Goal: Task Accomplishment & Management: Manage account settings

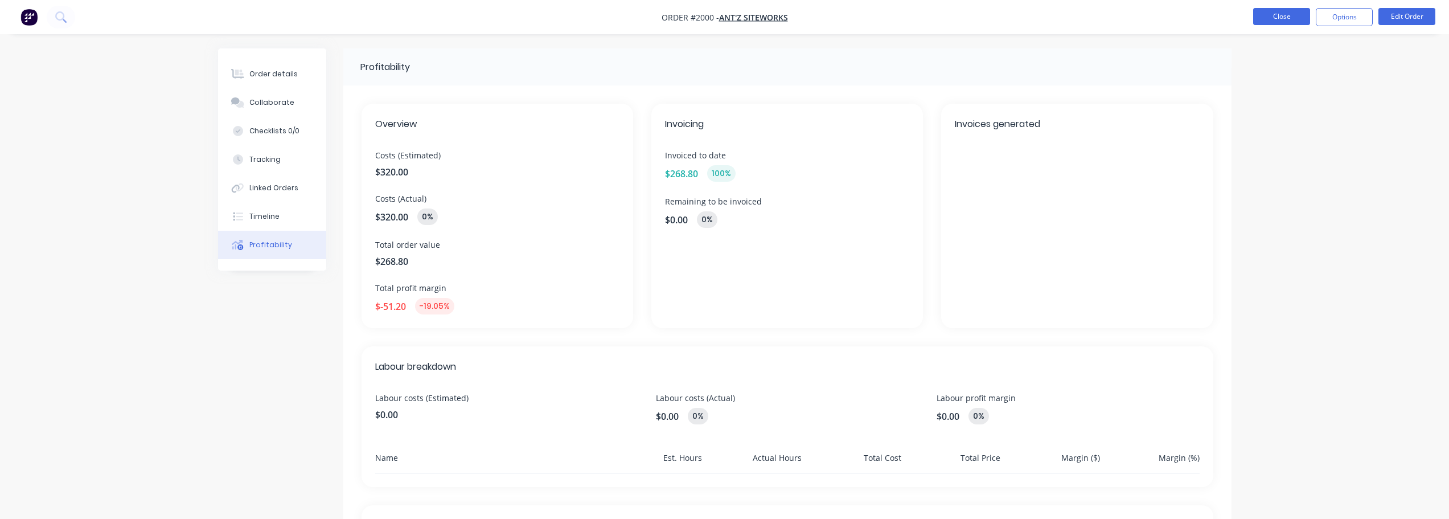
click at [1293, 20] on button "Close" at bounding box center [1281, 16] width 57 height 17
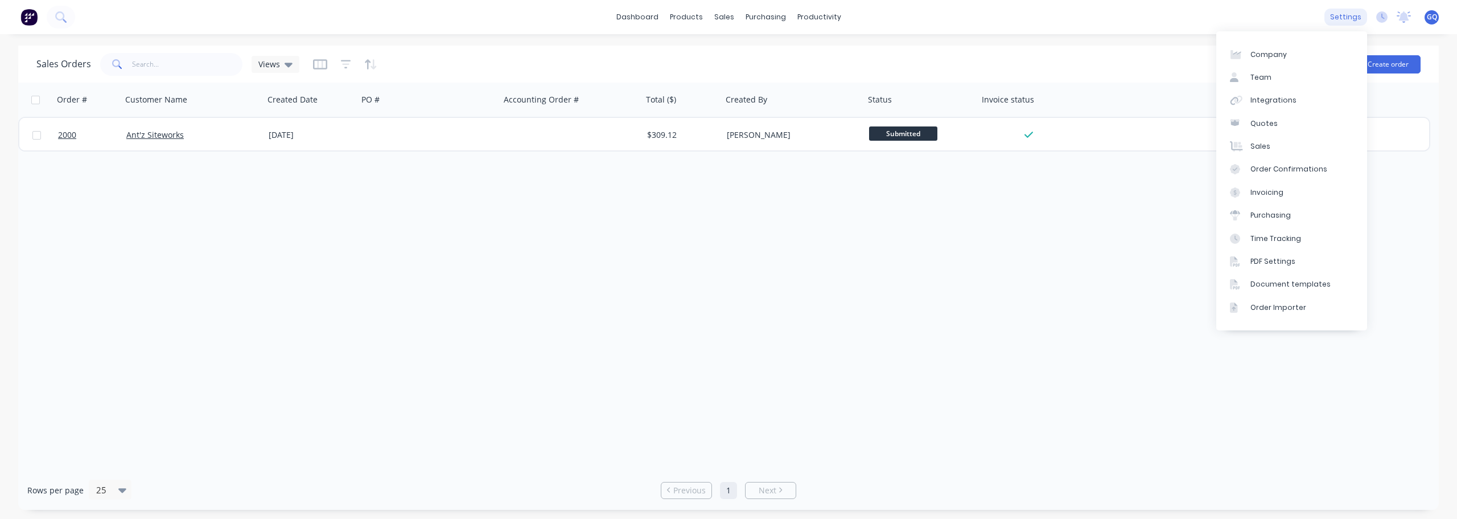
click at [1364, 14] on div "settings" at bounding box center [1346, 17] width 43 height 17
click at [1268, 128] on div "Quotes" at bounding box center [1264, 123] width 27 height 10
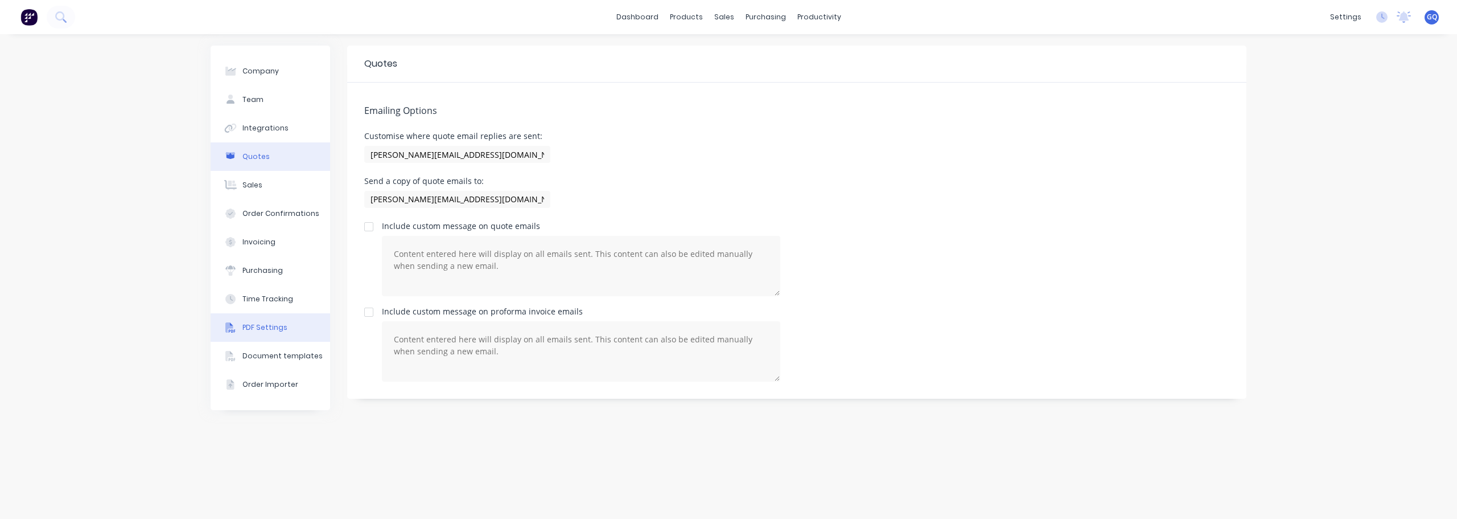
click at [277, 329] on div "PDF Settings" at bounding box center [264, 327] width 45 height 10
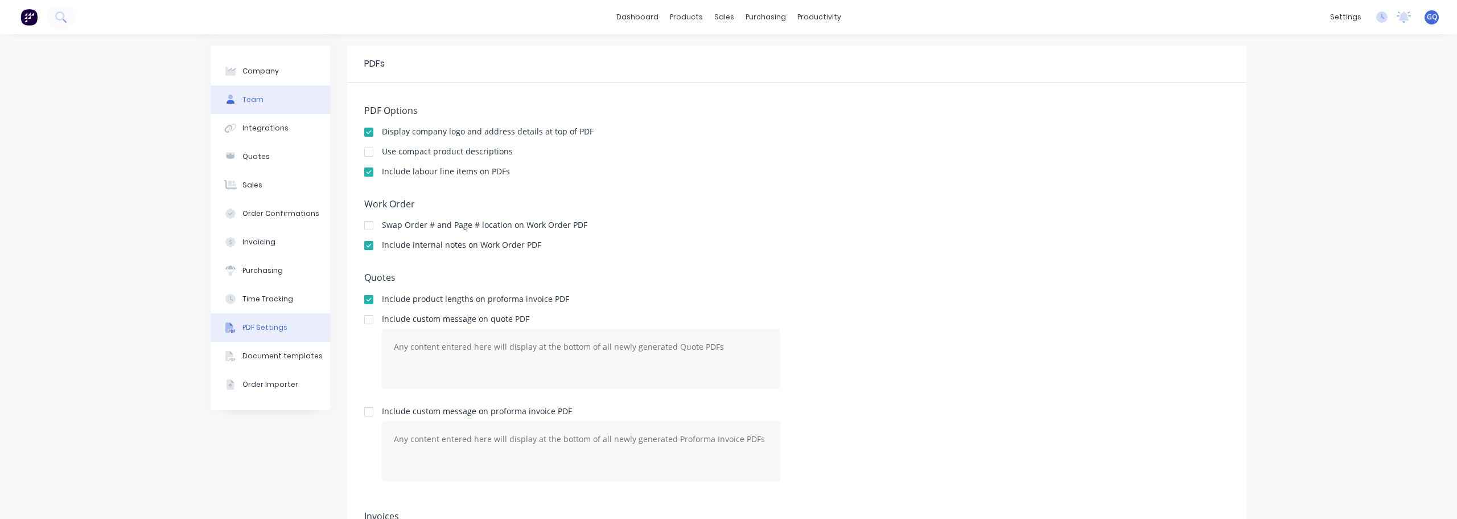
click at [253, 99] on div "Team" at bounding box center [252, 99] width 21 height 10
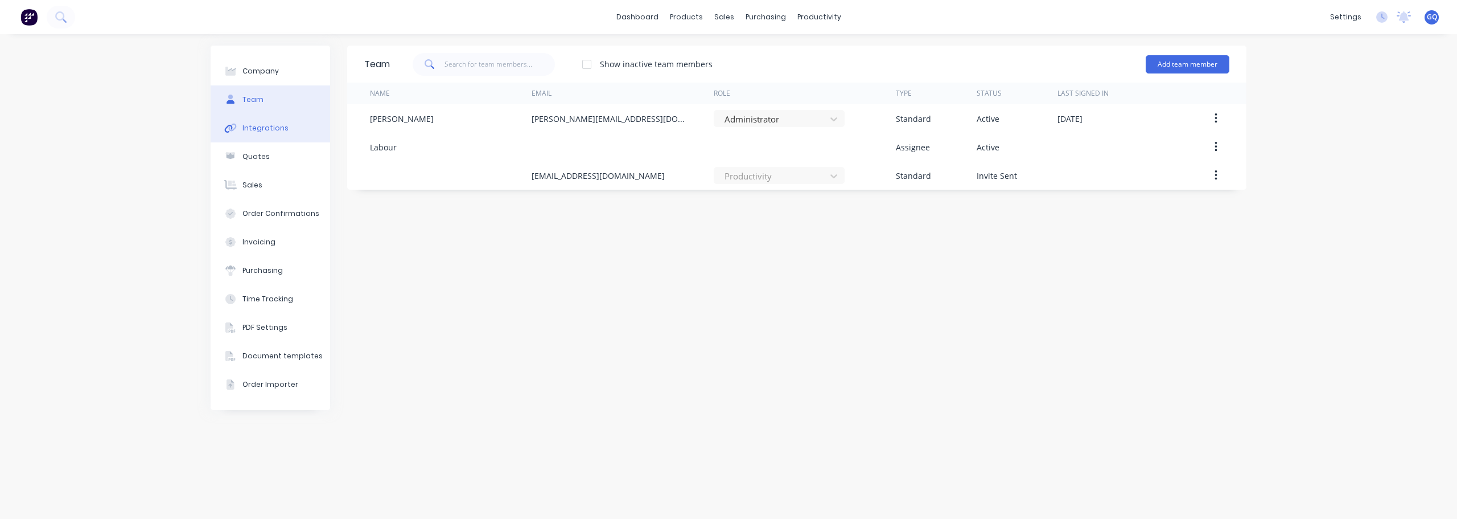
click at [255, 125] on div "Integrations" at bounding box center [265, 128] width 46 height 10
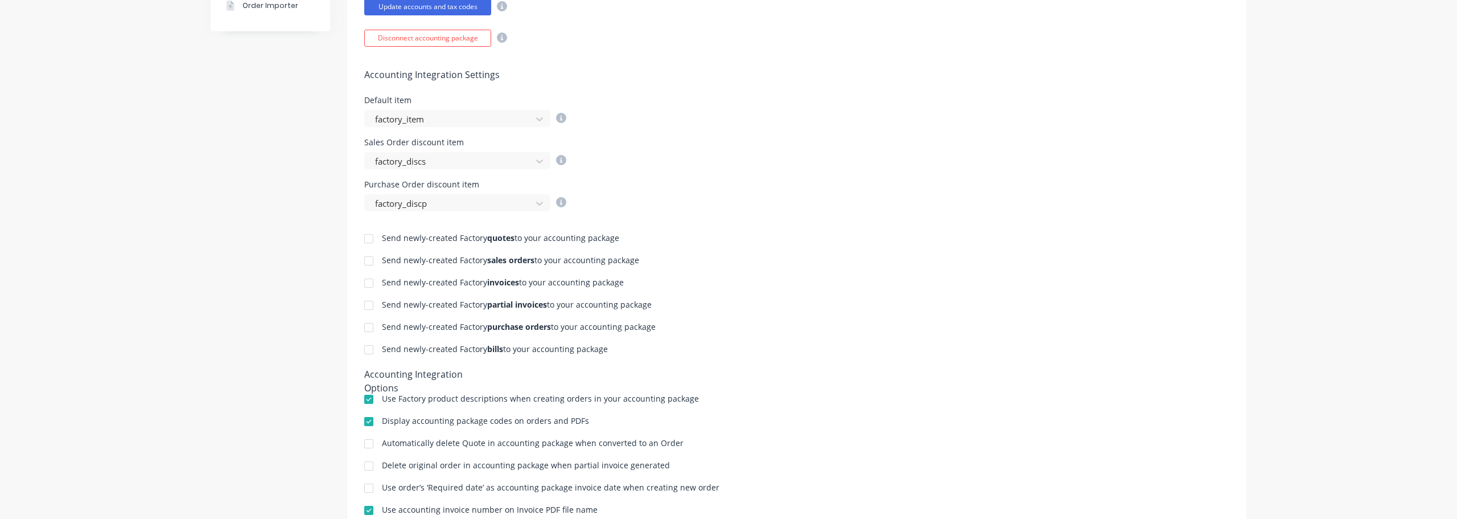
scroll to position [444, 0]
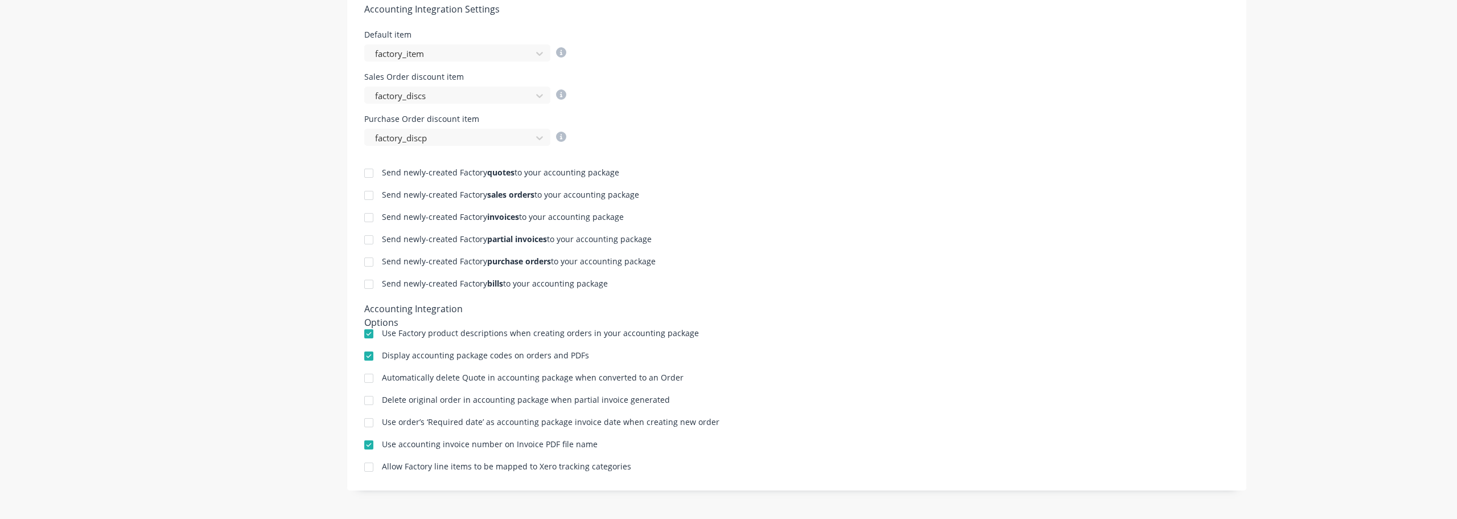
click at [370, 175] on div at bounding box center [368, 173] width 23 height 23
click at [363, 194] on div at bounding box center [368, 195] width 23 height 23
click at [365, 219] on div at bounding box center [368, 217] width 23 height 23
click at [363, 241] on div at bounding box center [368, 239] width 23 height 23
click at [364, 264] on div at bounding box center [368, 261] width 23 height 23
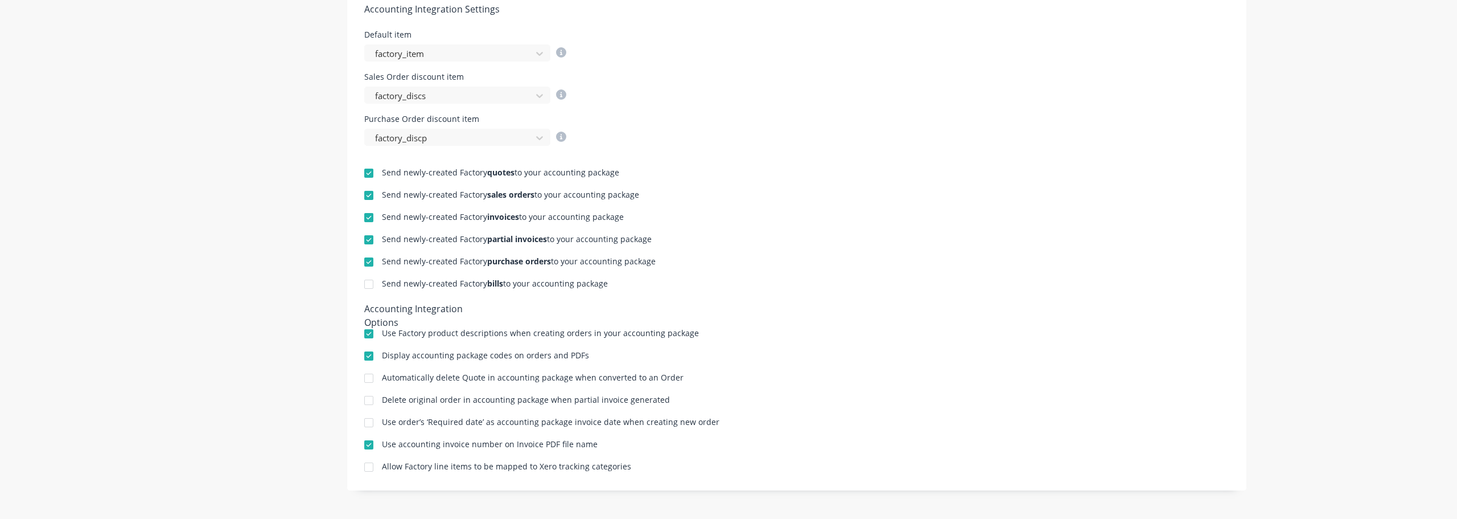
click at [366, 290] on div at bounding box center [368, 284] width 23 height 23
click at [367, 379] on div at bounding box center [368, 378] width 23 height 23
click at [363, 400] on div at bounding box center [368, 400] width 23 height 23
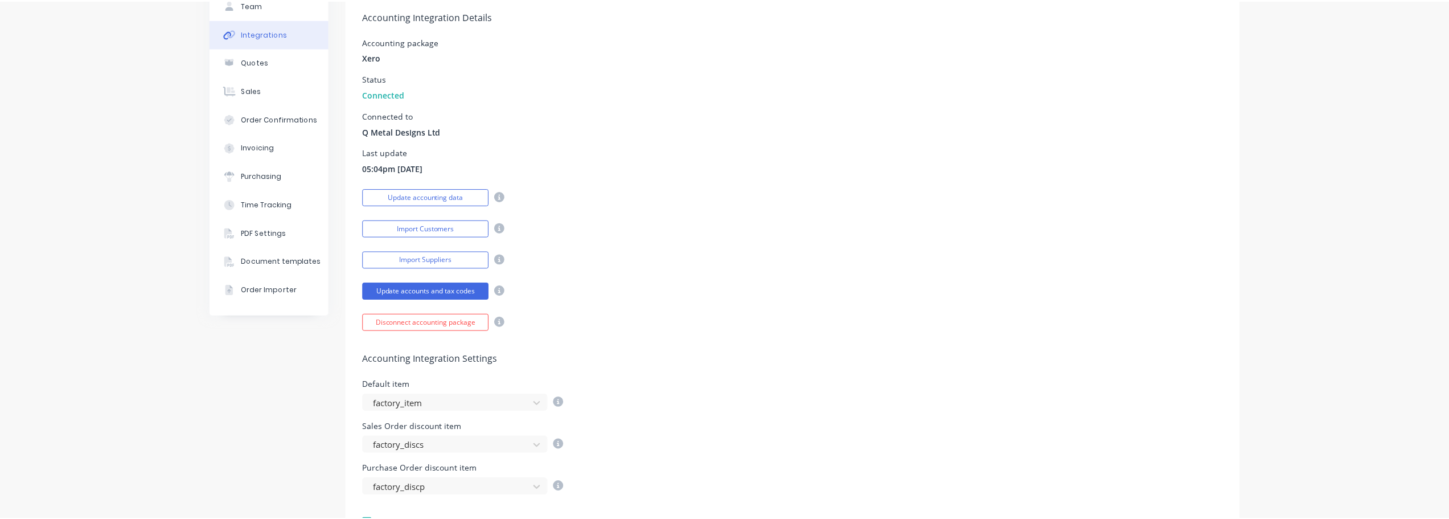
scroll to position [0, 0]
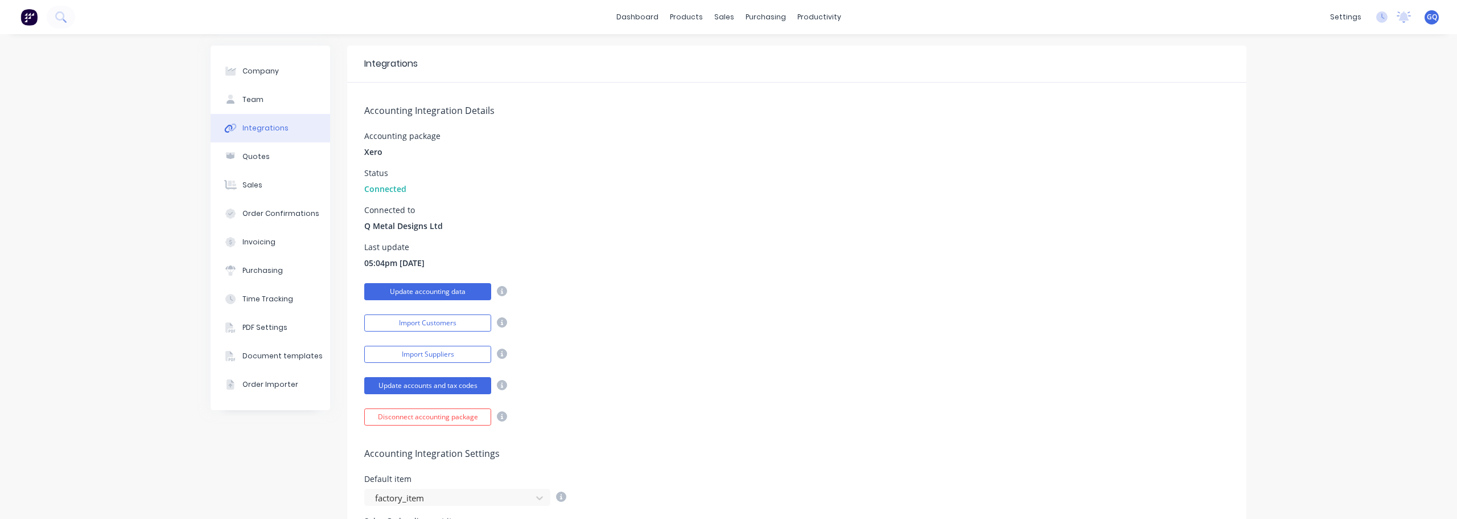
drag, startPoint x: 412, startPoint y: 289, endPoint x: 430, endPoint y: 289, distance: 17.7
click at [412, 289] on button "Update accounting data" at bounding box center [427, 291] width 127 height 17
click at [262, 246] on div "Invoicing" at bounding box center [258, 242] width 33 height 10
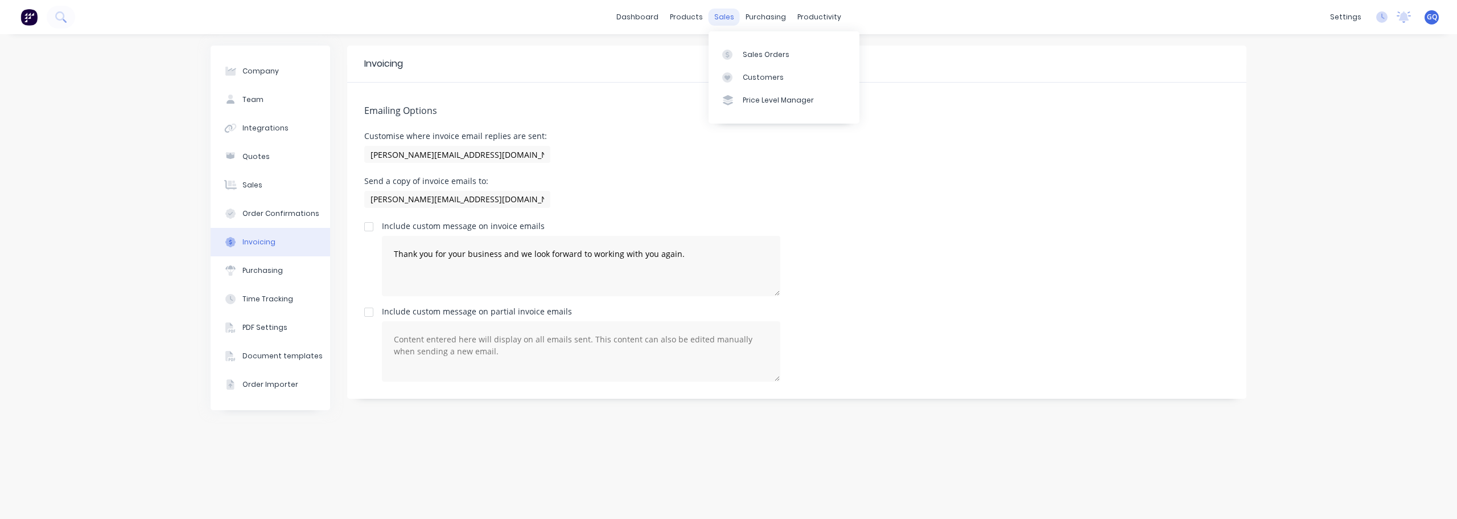
click at [722, 14] on div "sales" at bounding box center [724, 17] width 31 height 17
click at [745, 48] on link "Sales Orders" at bounding box center [784, 54] width 151 height 23
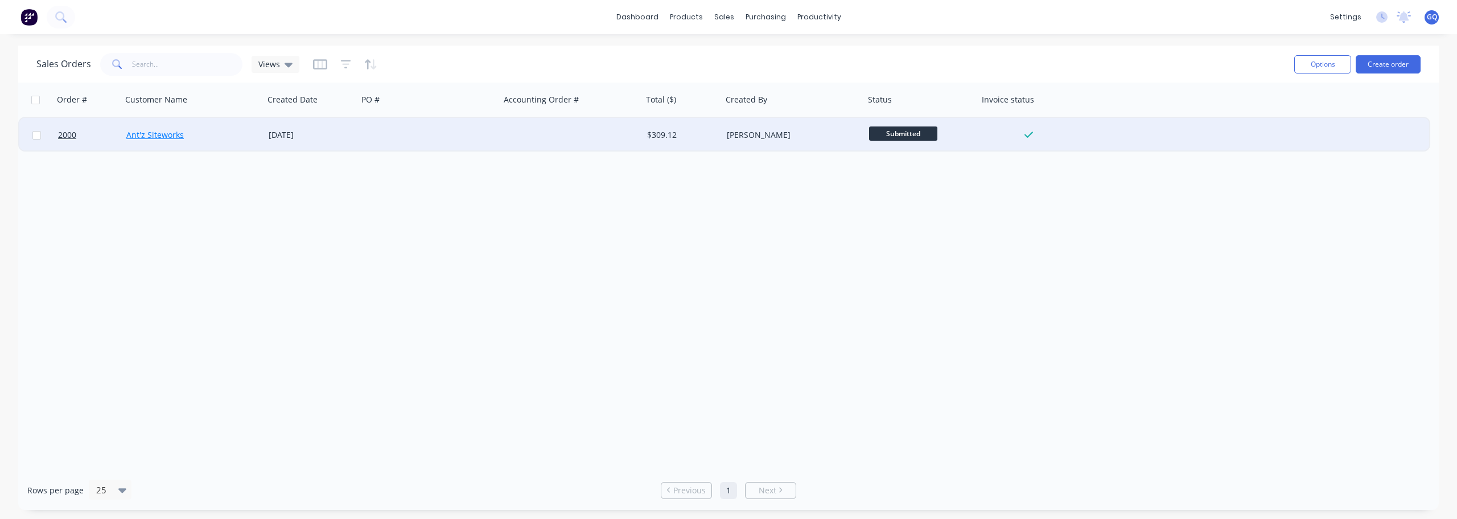
click at [173, 129] on div "Ant'z Siteworks" at bounding box center [193, 135] width 142 height 34
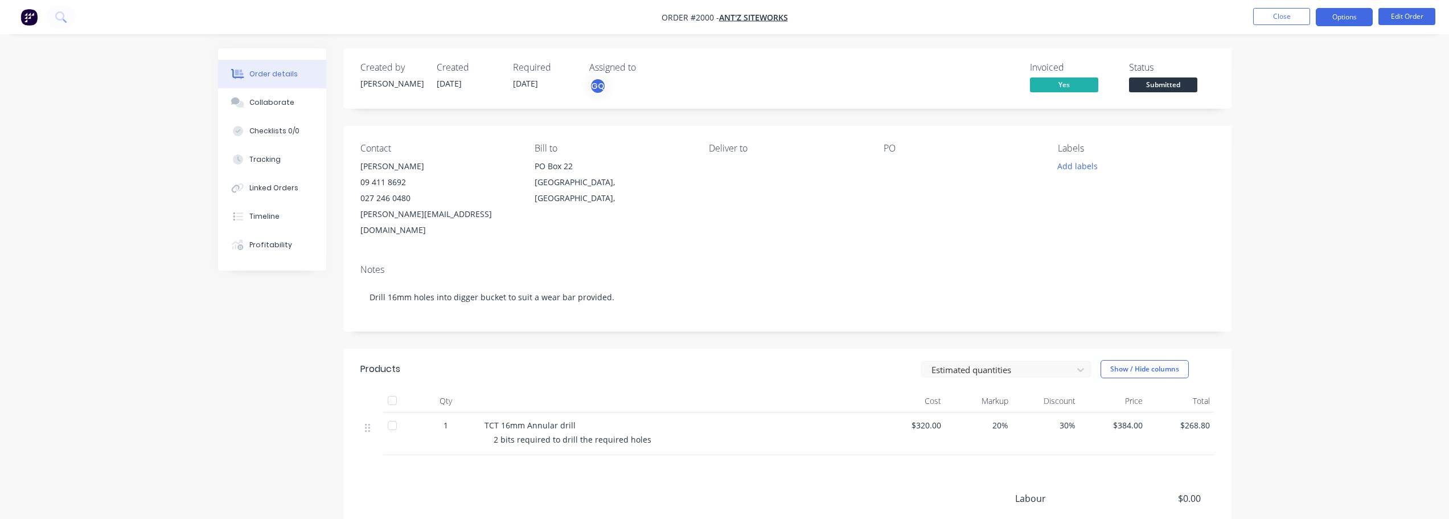
click at [1352, 11] on button "Options" at bounding box center [1343, 17] width 57 height 18
click at [1276, 73] on div "Invoice" at bounding box center [1309, 69] width 105 height 17
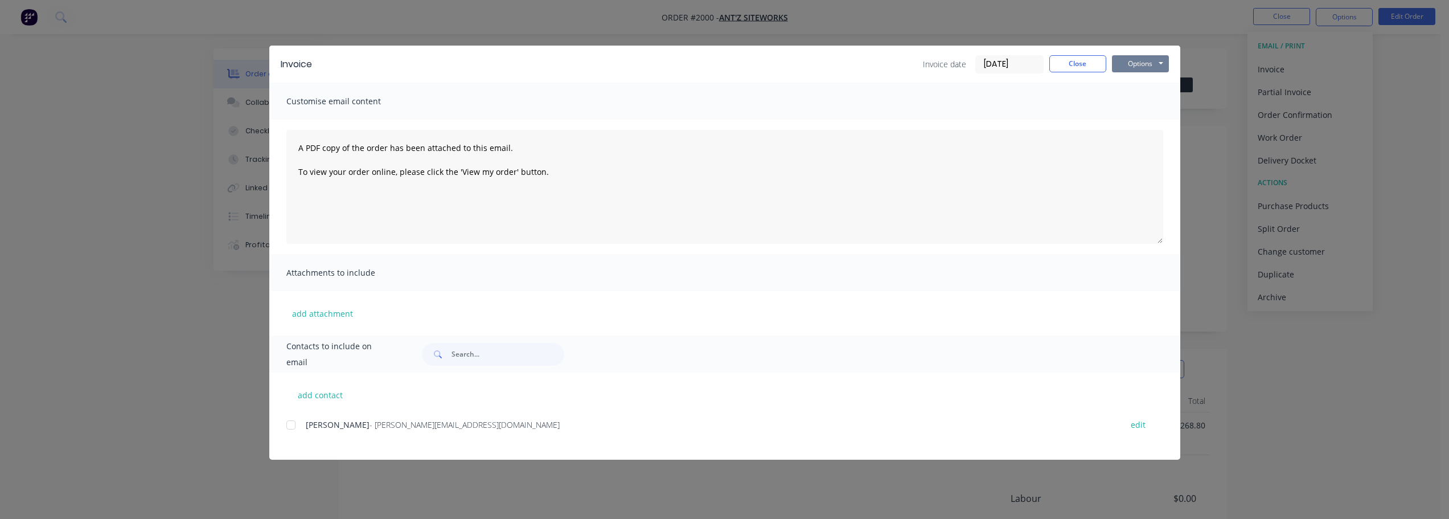
click at [1145, 67] on button "Options" at bounding box center [1140, 63] width 57 height 17
click at [1140, 84] on button "Preview" at bounding box center [1148, 84] width 73 height 19
click at [1080, 54] on div "Invoice Invoice date [DATE] Close Options Preview Print Email" at bounding box center [724, 64] width 911 height 37
click at [1078, 65] on button "Close" at bounding box center [1077, 63] width 57 height 17
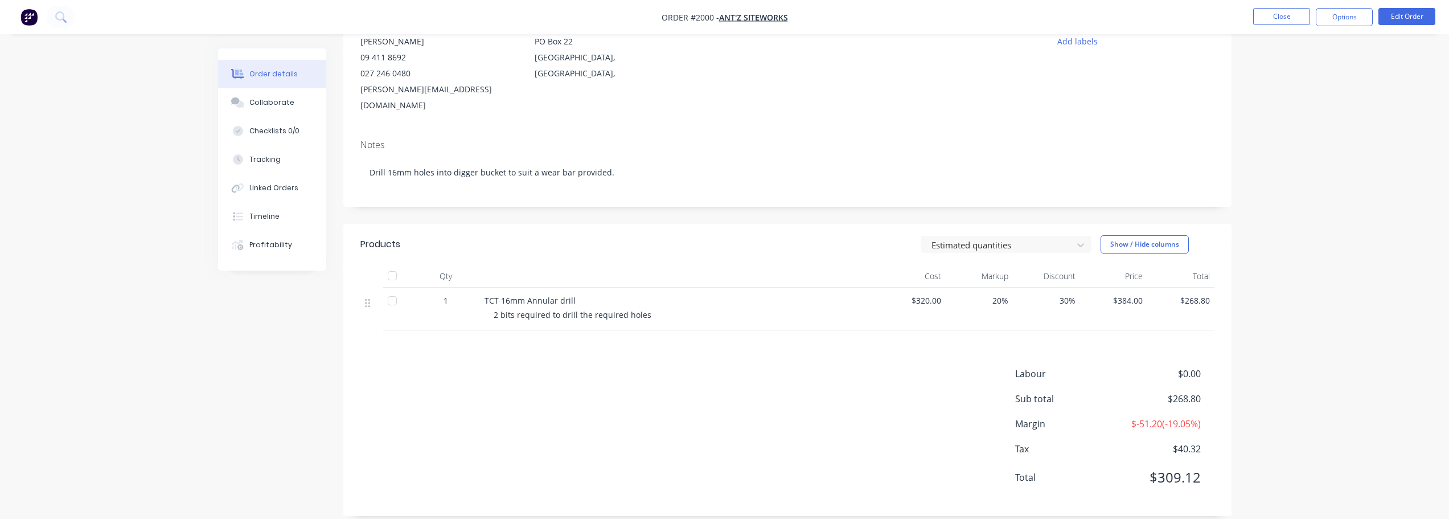
scroll to position [135, 0]
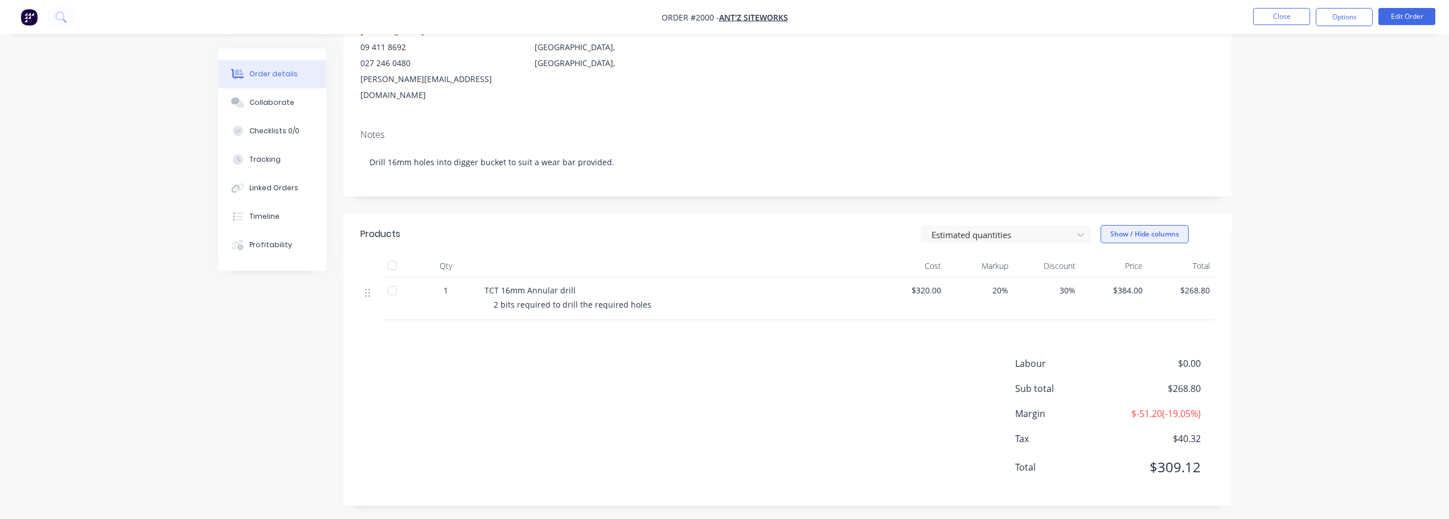
click at [1154, 236] on button "Show / Hide columns" at bounding box center [1144, 234] width 88 height 18
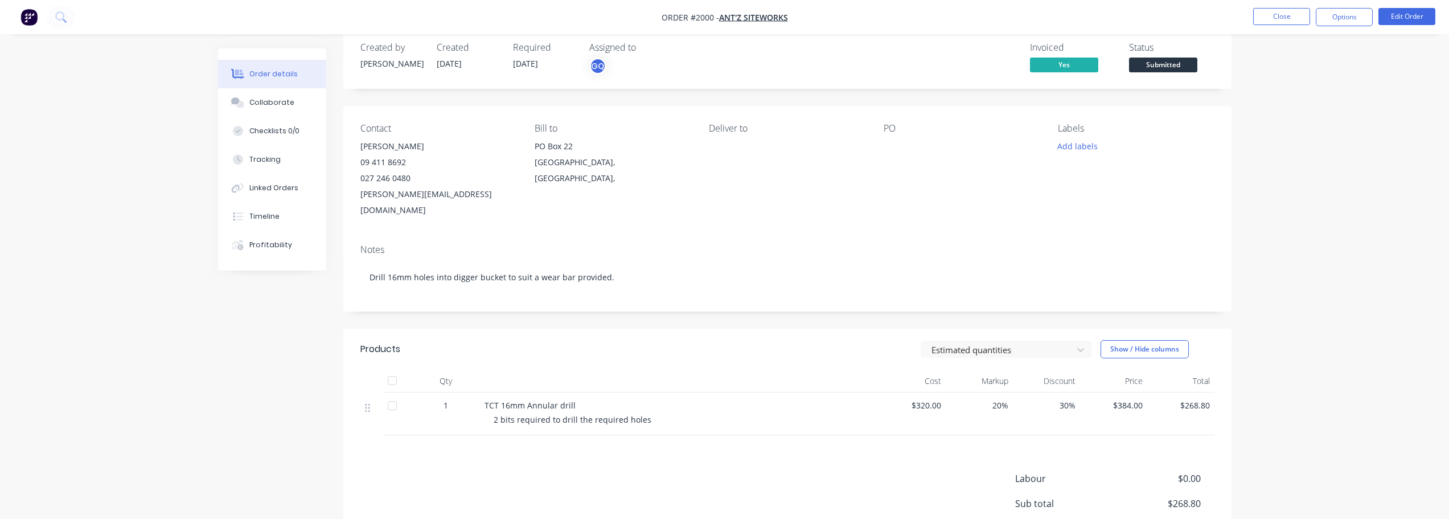
scroll to position [0, 0]
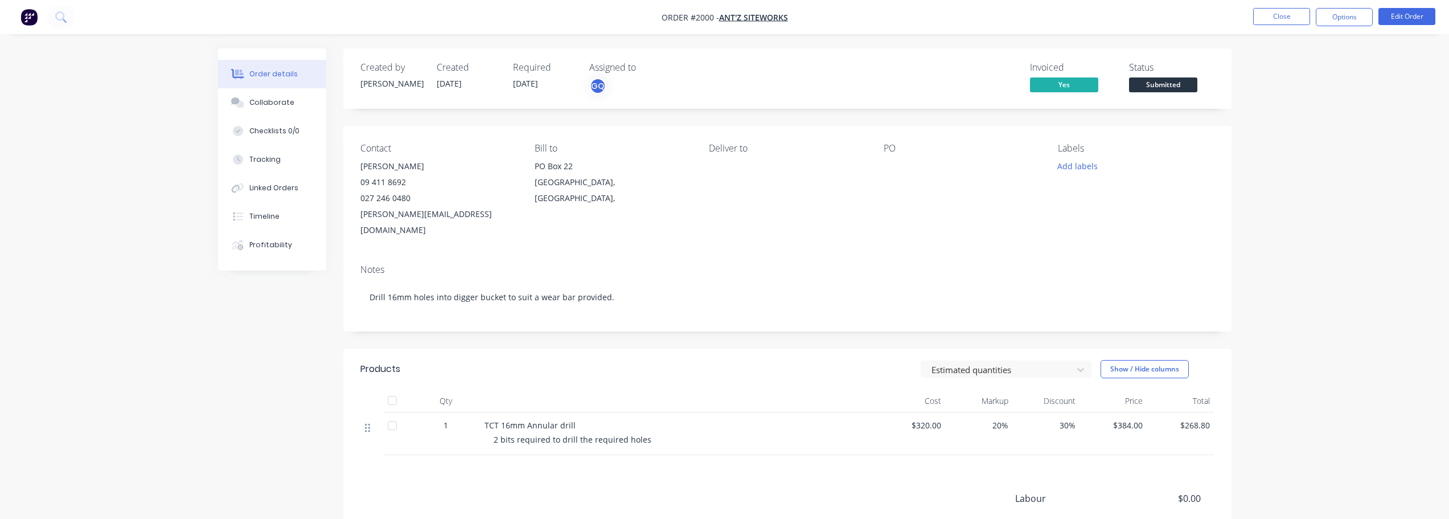
click at [365, 424] on icon at bounding box center [367, 428] width 5 height 9
click at [1364, 19] on button "Options" at bounding box center [1343, 17] width 57 height 18
click at [1280, 94] on div "Partial Invoice" at bounding box center [1309, 92] width 105 height 17
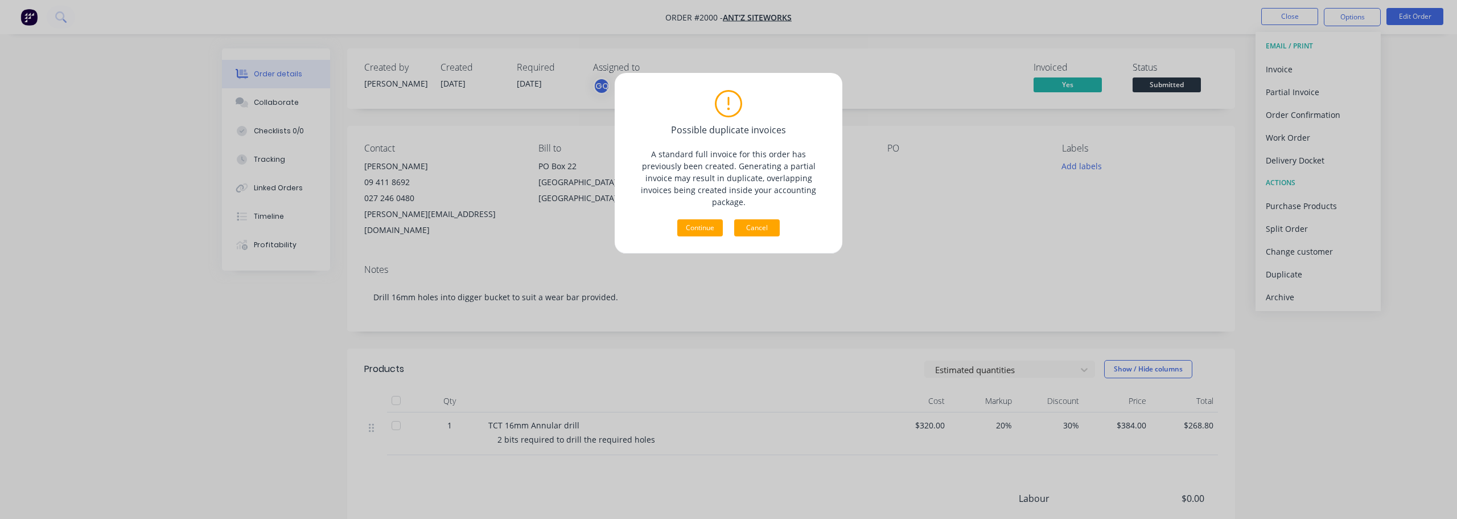
click at [759, 221] on button "Cancel" at bounding box center [757, 227] width 46 height 17
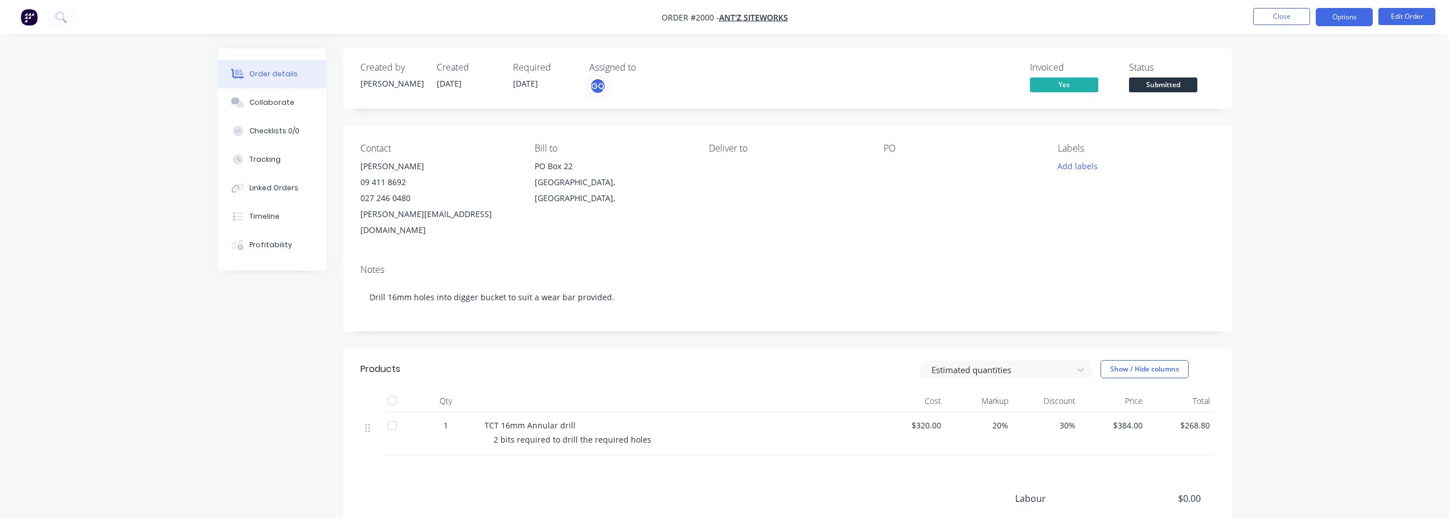
click at [1325, 18] on button "Options" at bounding box center [1343, 17] width 57 height 18
click at [1270, 72] on div "Invoice" at bounding box center [1309, 69] width 105 height 17
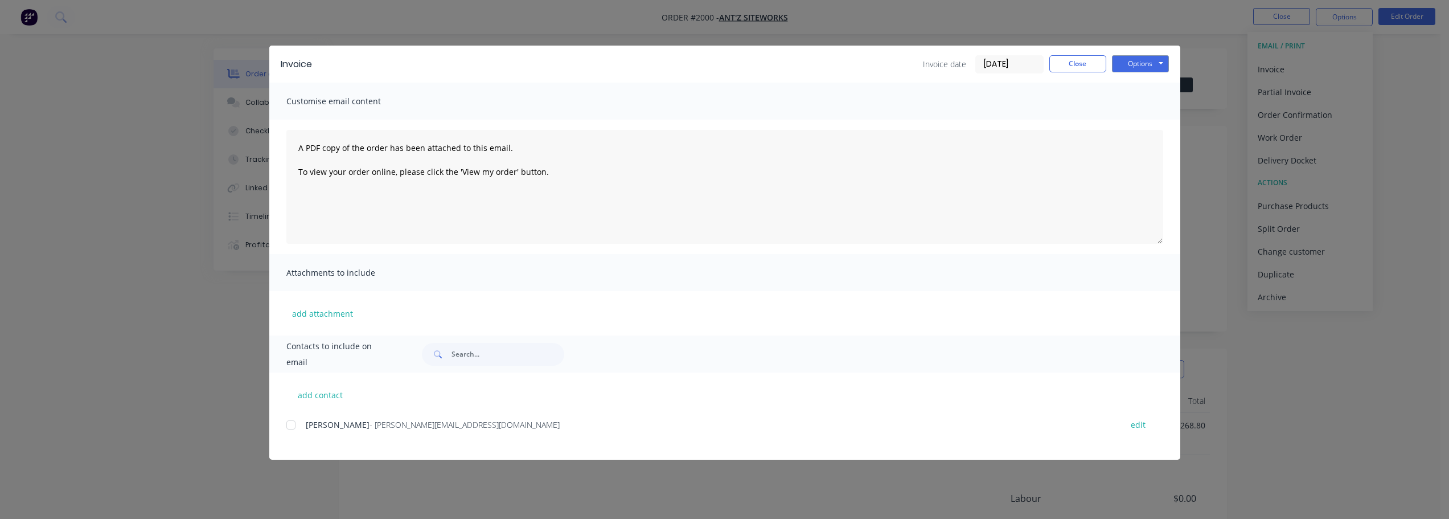
click at [1130, 73] on div "Options Preview Print Email" at bounding box center [1140, 64] width 57 height 18
click at [1140, 65] on button "Options" at bounding box center [1140, 63] width 57 height 17
click at [1135, 104] on button "Print" at bounding box center [1148, 102] width 73 height 19
click at [1069, 65] on button "Close" at bounding box center [1077, 63] width 57 height 17
